Goal: Obtain resource: Obtain resource

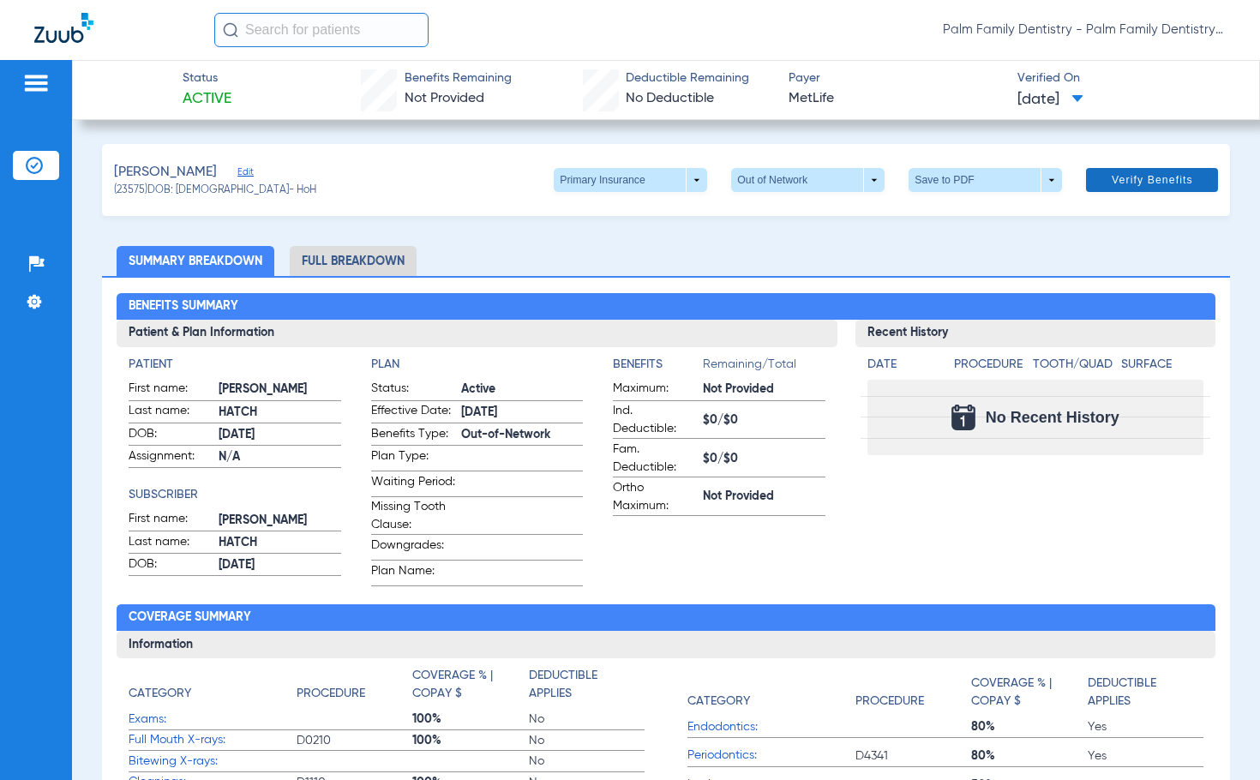
click at [1162, 179] on span "Verify Benefits" at bounding box center [1151, 180] width 81 height 14
click at [935, 177] on span at bounding box center [984, 180] width 153 height 24
click at [943, 209] on button "insert_drive_file Save to PDF" at bounding box center [961, 214] width 129 height 34
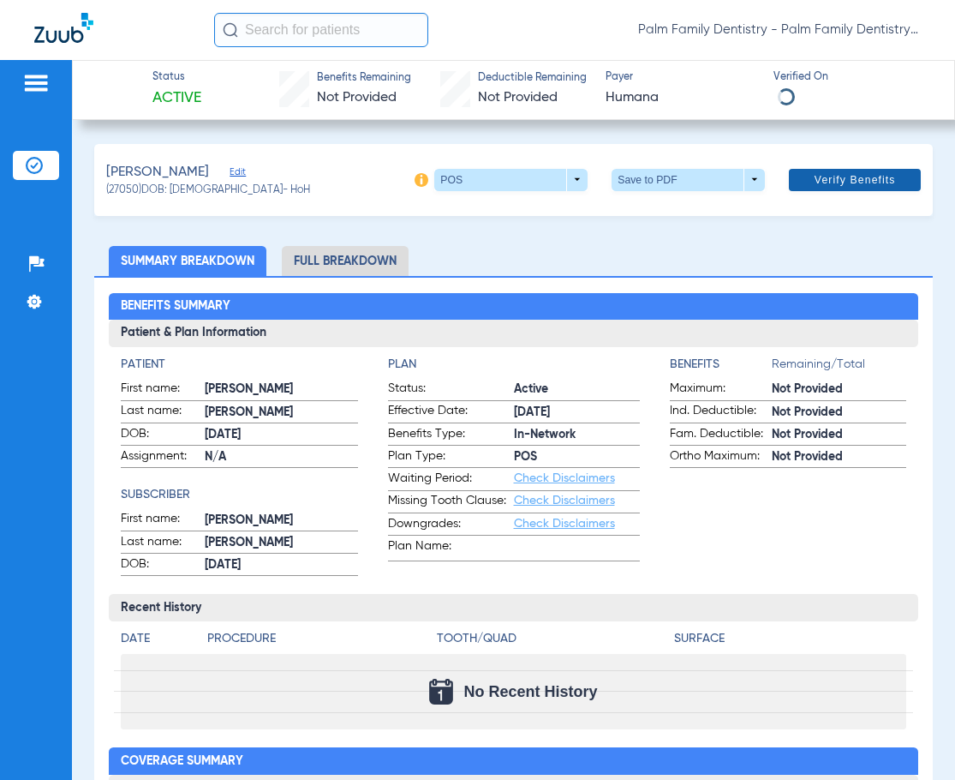
click at [813, 169] on span at bounding box center [855, 179] width 132 height 41
